Goal: Task Accomplishment & Management: Complete application form

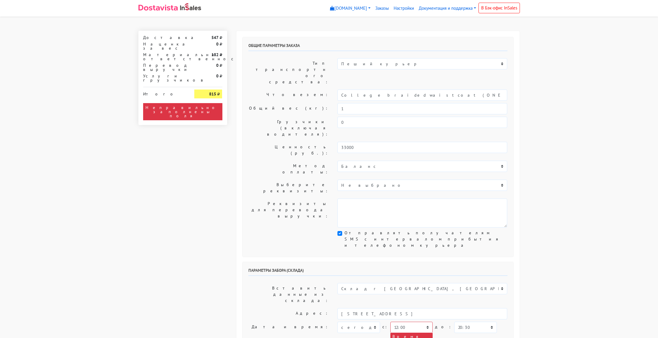
select select "12:00"
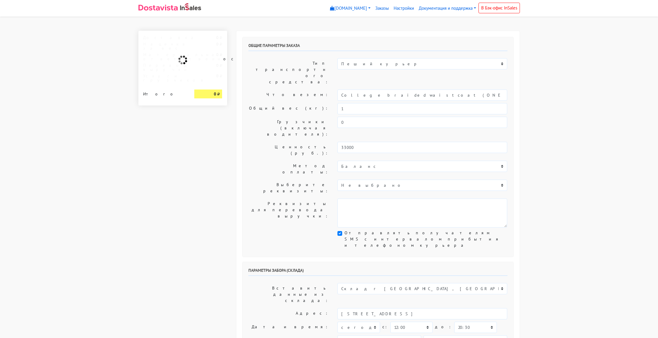
select select "12:00"
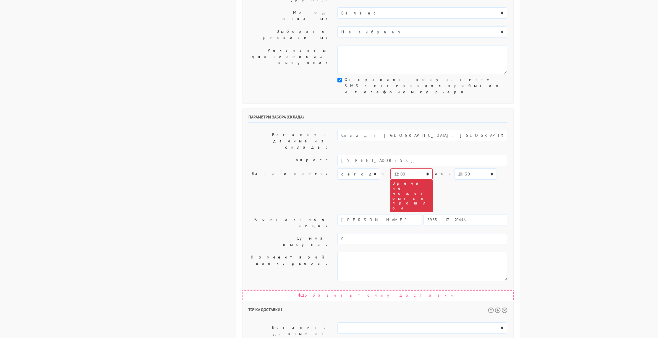
scroll to position [163, 0]
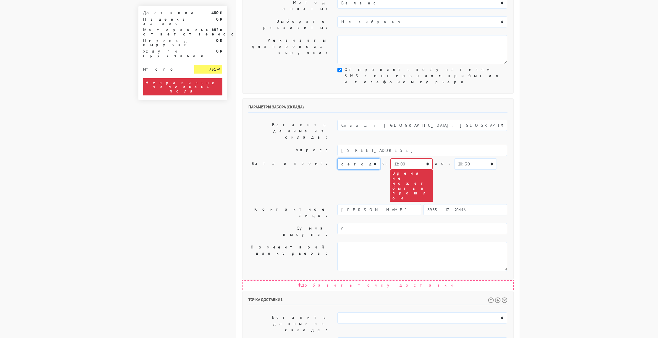
click at [359, 158] on select "сегодня завтра [DATE] [DATE] [DATE] [DATE] [DATE] [DATE] [DATE]" at bounding box center [358, 163] width 42 height 11
select select "[DATE]"
click at [337, 158] on select "сегодня завтра [DATE] [DATE] [DATE] [DATE] [DATE] [DATE] [DATE]" at bounding box center [358, 163] width 42 height 11
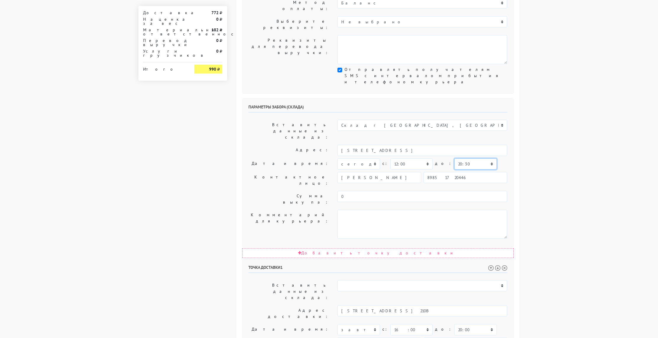
click at [458, 158] on select "00:00 00:30 01:00 01:30 02:00 02:30 03:00 03:30 04:00 04:30 05:00 05:30 06:00 0…" at bounding box center [475, 163] width 42 height 11
select select "15:30"
click at [454, 158] on select "00:00 00:30 01:00 01:30 02:00 02:30 03:00 03:30 04:00 04:30 05:00 05:30 06:00 0…" at bounding box center [475, 163] width 42 height 11
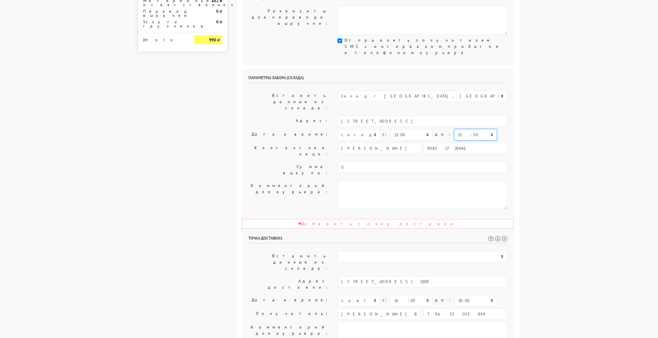
scroll to position [207, 0]
